Goal: Task Accomplishment & Management: Manage account settings

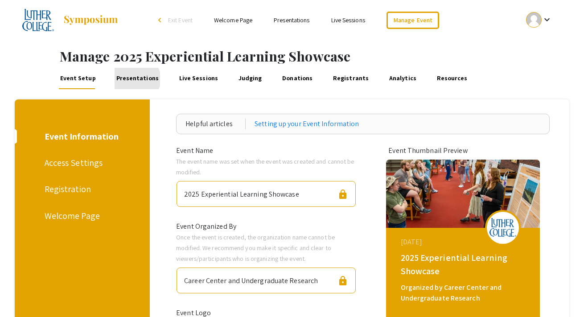
click at [134, 79] on link "Presentations" at bounding box center [137, 78] width 45 height 21
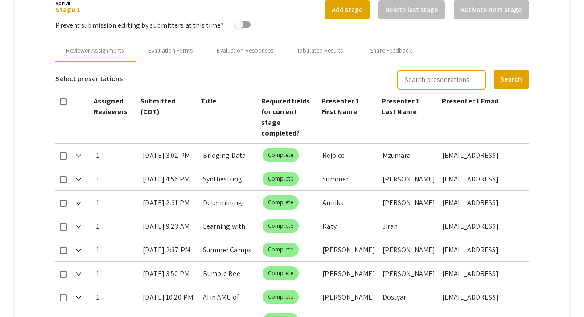
type input "9/18/2025"
type input "11"
type input "59"
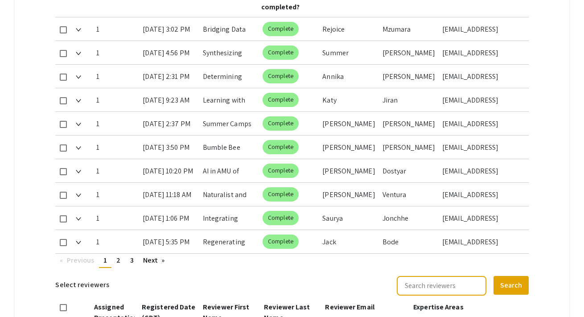
scroll to position [519, 0]
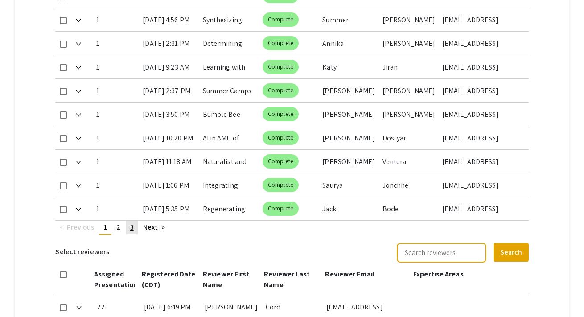
click at [133, 221] on link "page 3" at bounding box center [132, 227] width 12 height 13
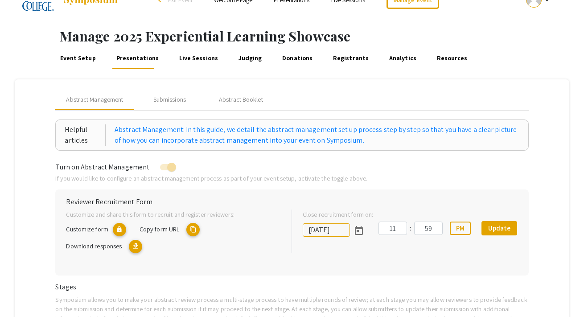
scroll to position [0, 0]
